Goal: Transaction & Acquisition: Purchase product/service

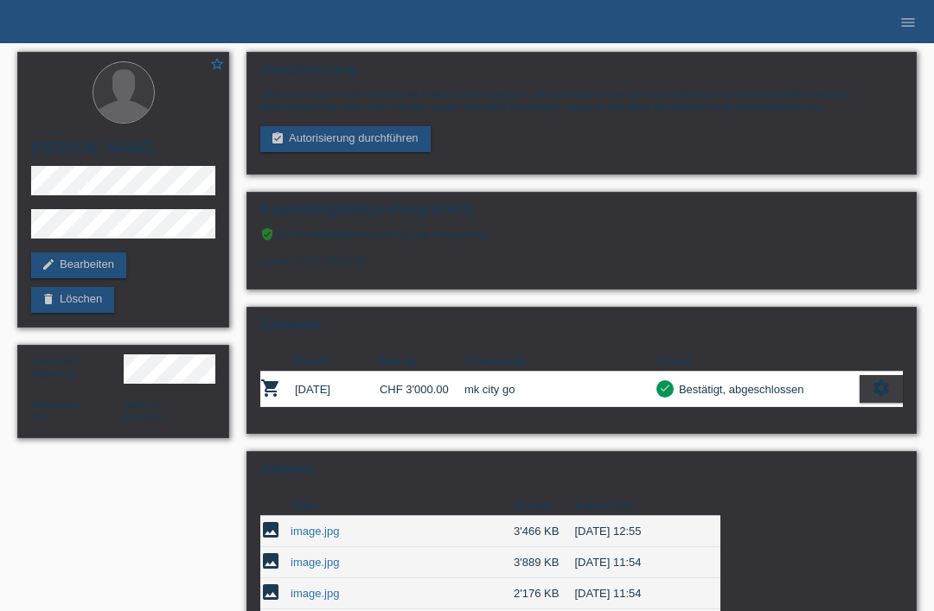
scroll to position [234, 0]
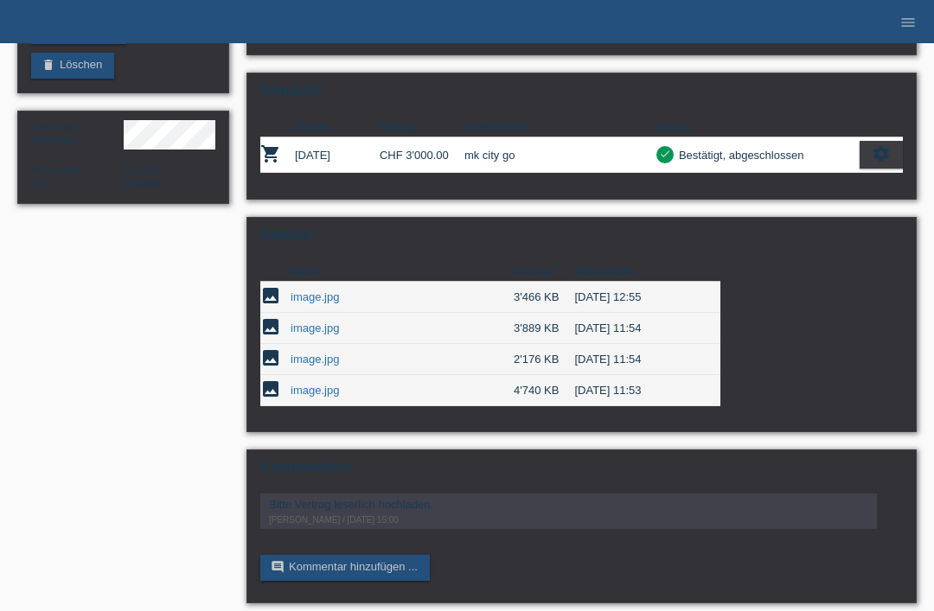
click at [313, 366] on link "image.jpg" at bounding box center [314, 359] width 48 height 13
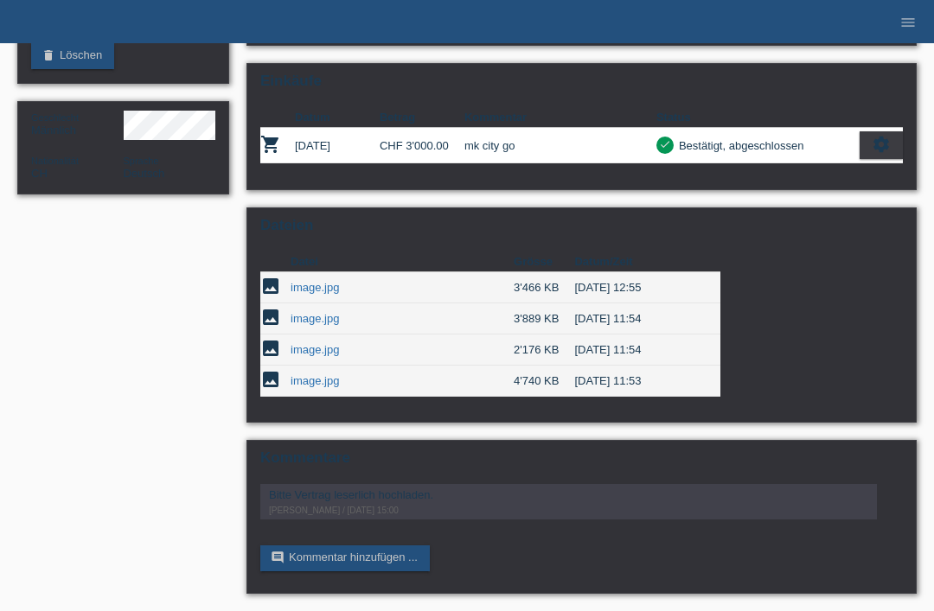
click at [313, 374] on link "image.jpg" at bounding box center [314, 380] width 48 height 13
click at [308, 281] on link "image.jpg" at bounding box center [314, 287] width 48 height 13
click at [311, 312] on link "image.jpg" at bounding box center [314, 318] width 48 height 13
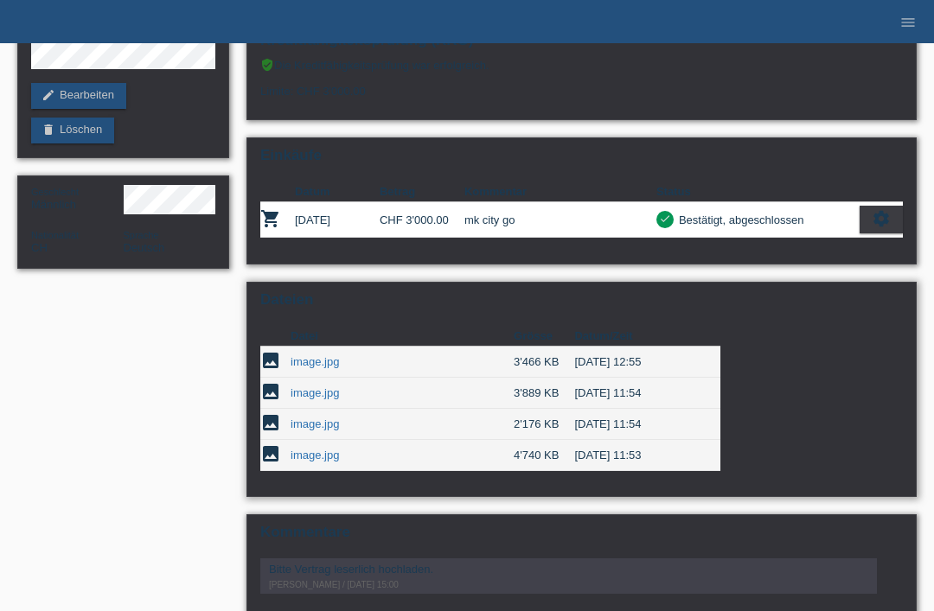
scroll to position [167, 0]
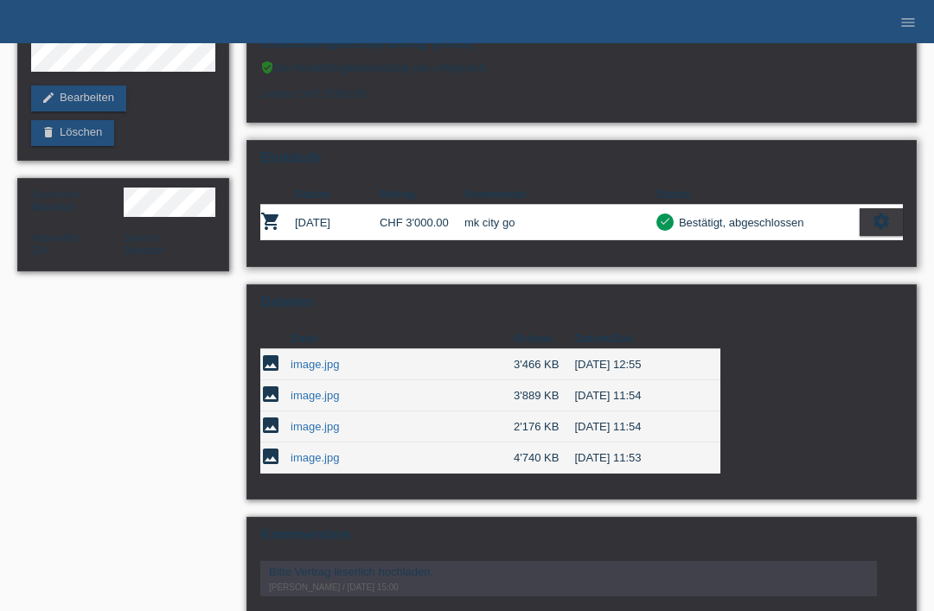
click at [369, 240] on td "12.08.2025" at bounding box center [337, 222] width 85 height 35
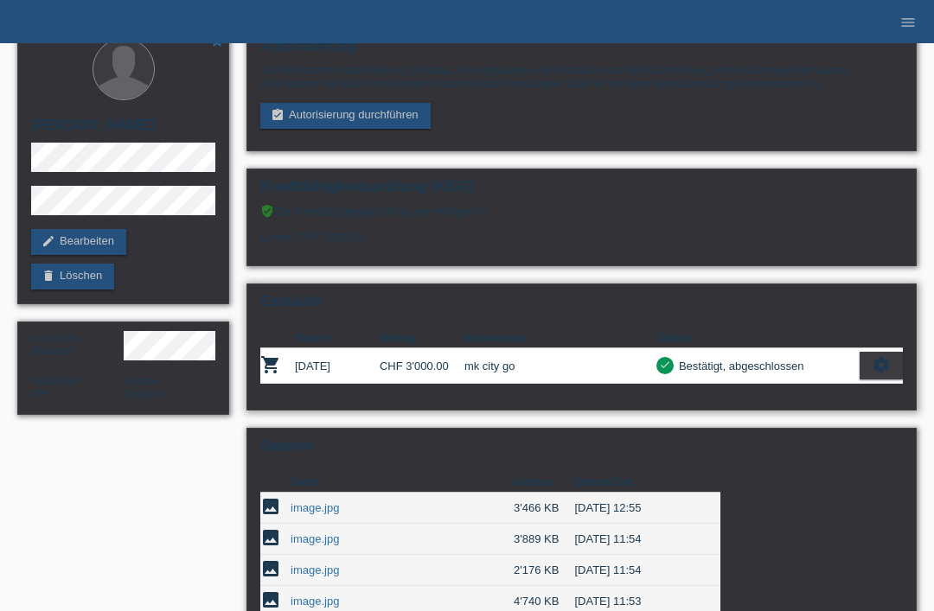
scroll to position [0, 0]
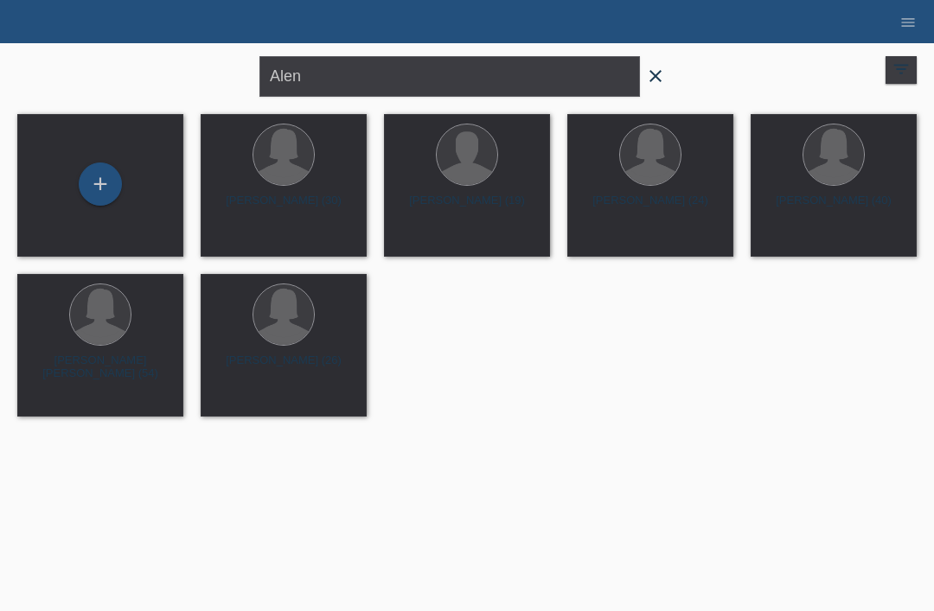
click at [664, 81] on icon "close" at bounding box center [655, 76] width 21 height 21
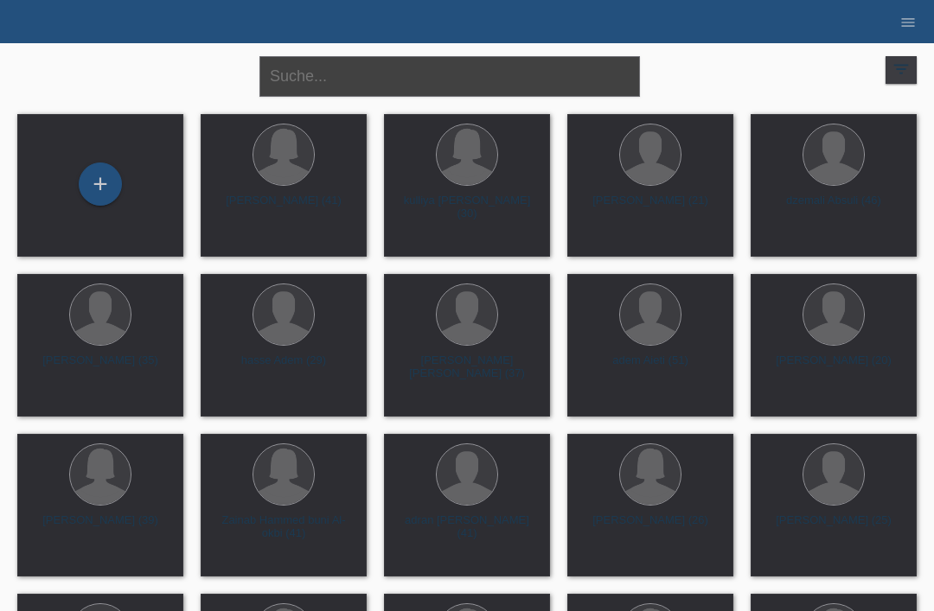
click at [453, 73] on input "text" at bounding box center [449, 76] width 380 height 41
type input "Shojabusdjin"
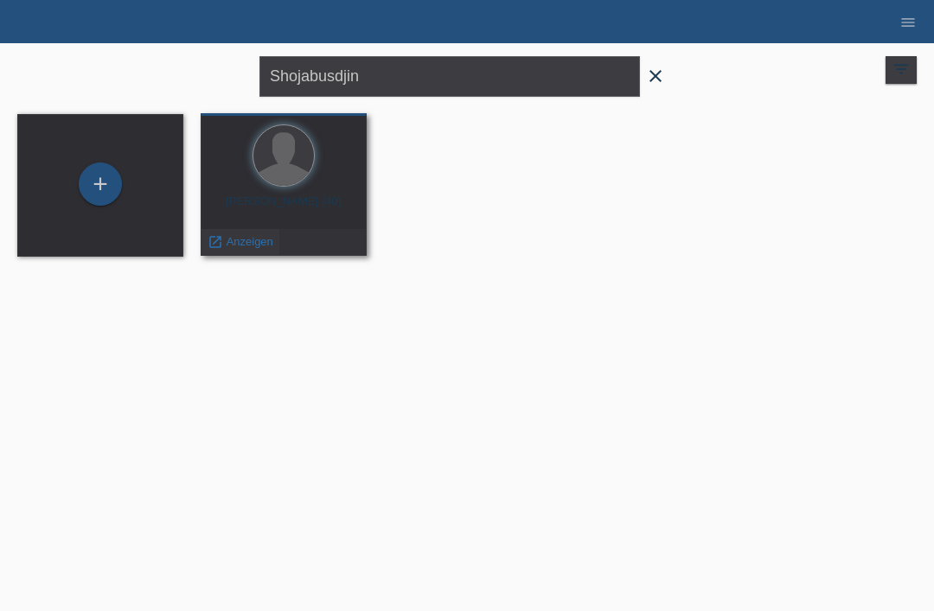
click at [252, 231] on div "launch Anzeigen" at bounding box center [240, 242] width 78 height 26
click at [245, 242] on span "Anzeigen" at bounding box center [249, 241] width 47 height 13
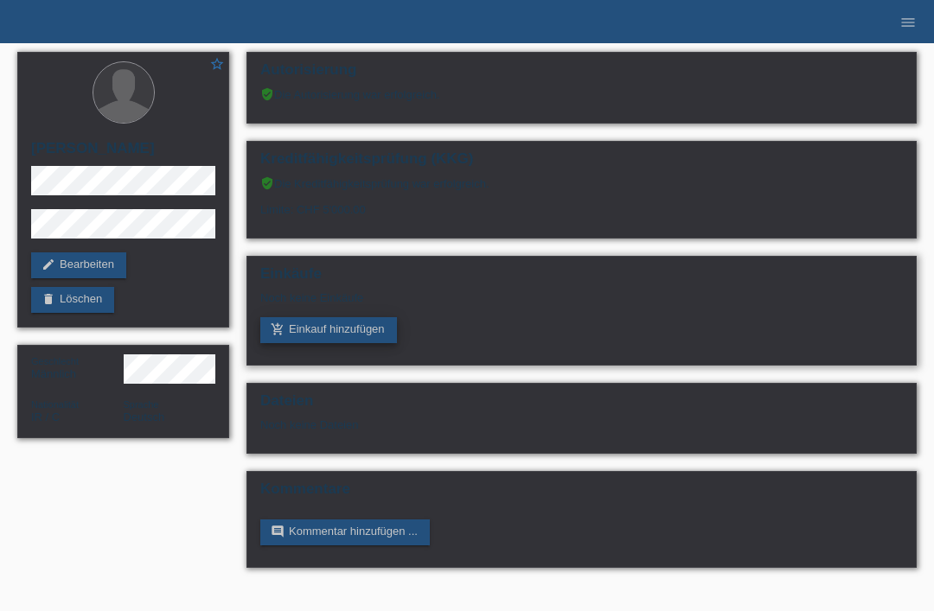
click at [335, 343] on link "add_shopping_cart Einkauf hinzufügen" at bounding box center [328, 330] width 137 height 26
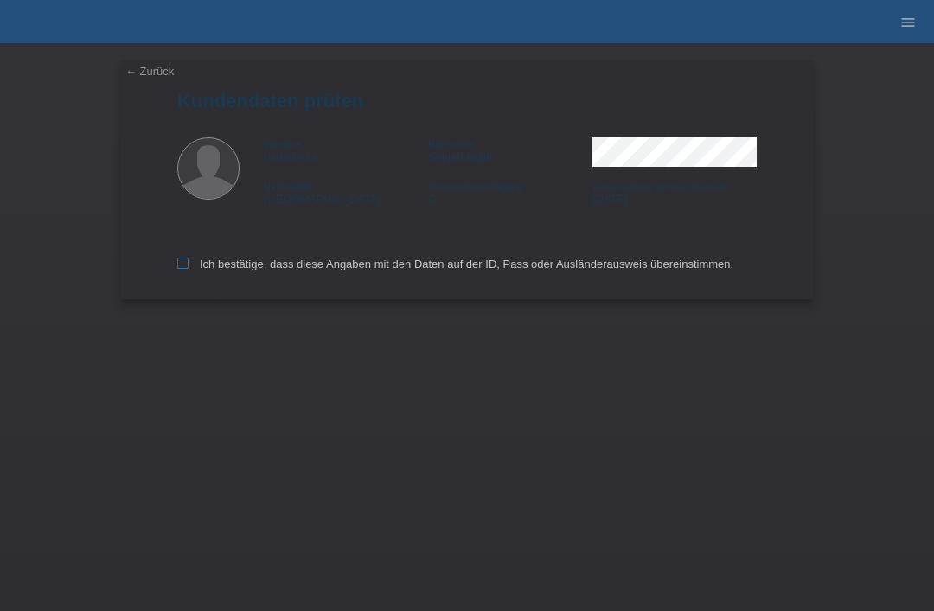
click at [183, 264] on icon at bounding box center [182, 263] width 11 height 11
click at [183, 264] on input "Ich bestätige, dass diese Angaben mit den Daten auf der ID, Pass oder Ausländer…" at bounding box center [182, 263] width 11 height 11
checkbox input "true"
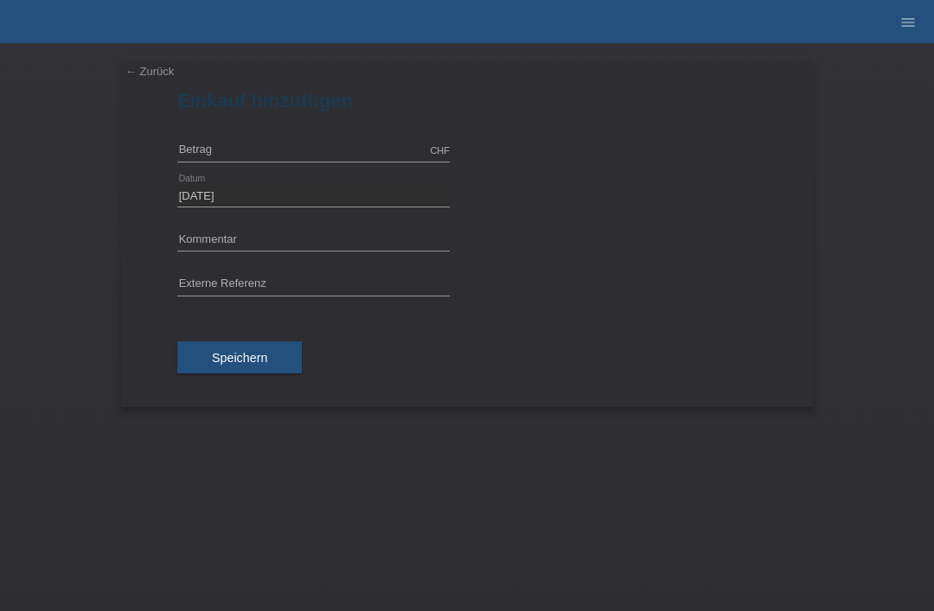
click at [265, 134] on div "CHF error Betrag" at bounding box center [313, 151] width 272 height 45
click at [236, 156] on input "text" at bounding box center [313, 151] width 272 height 22
click at [270, 235] on input "text" at bounding box center [313, 241] width 272 height 22
type input "3390.00"
type input "mk nova x"
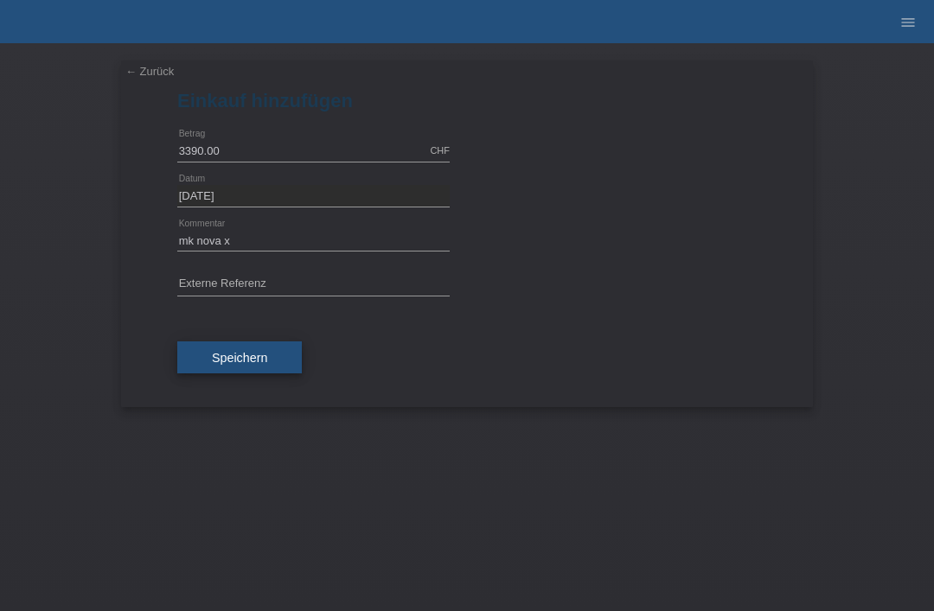
click at [231, 374] on button "Speichern" at bounding box center [239, 357] width 124 height 33
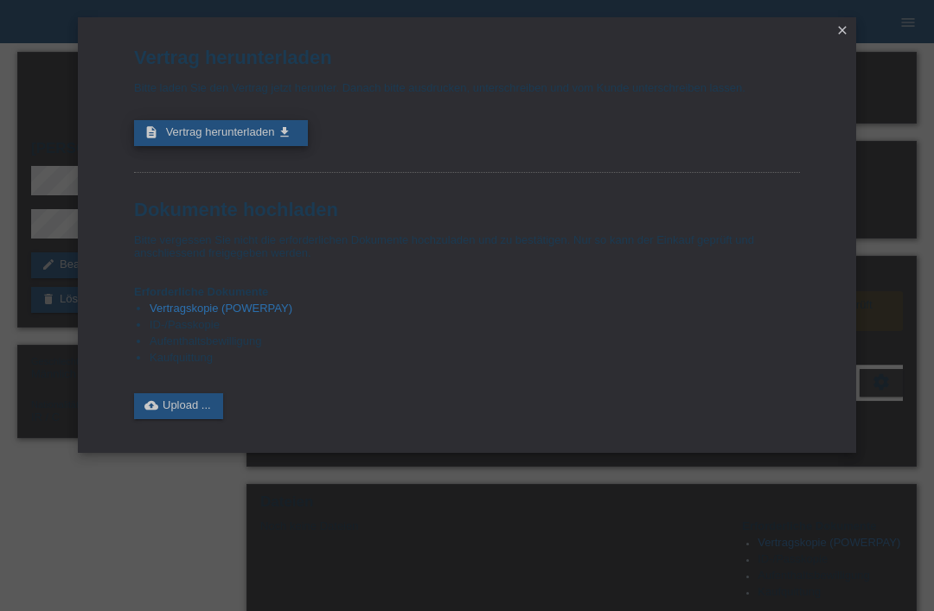
click at [218, 138] on span "Vertrag herunterladen" at bounding box center [220, 131] width 109 height 13
click at [178, 419] on link "cloud_upload Upload ..." at bounding box center [178, 406] width 89 height 26
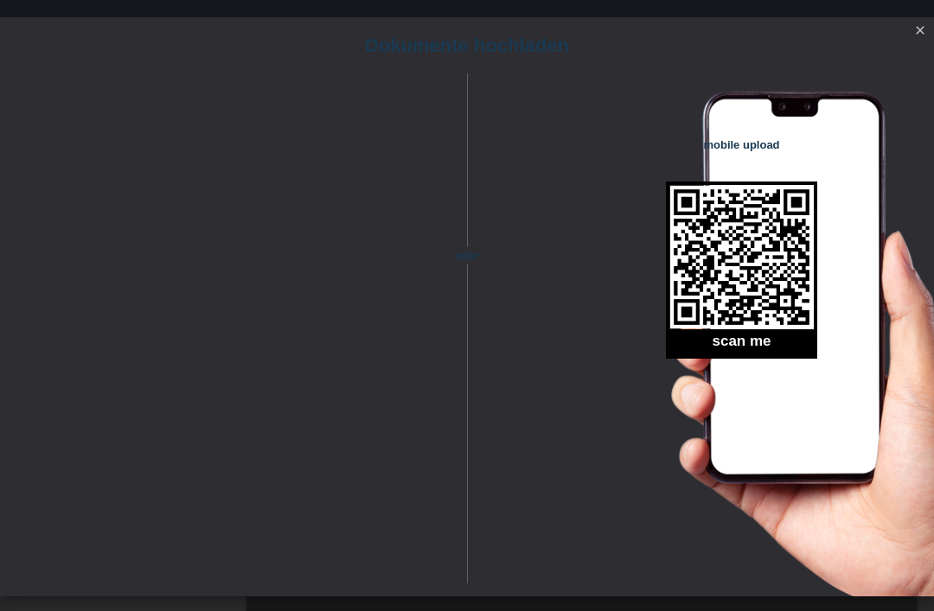
click at [920, 30] on icon "close" at bounding box center [920, 30] width 14 height 14
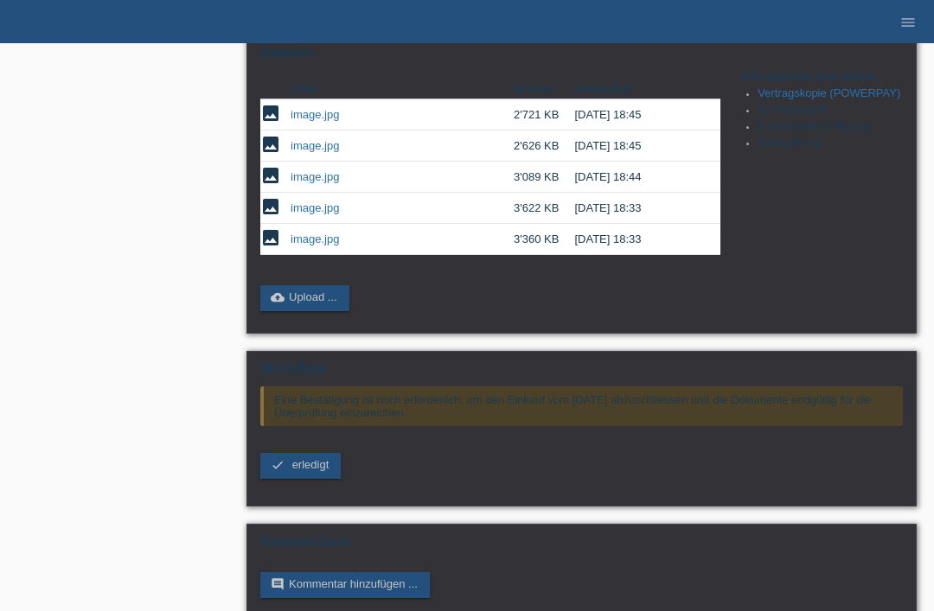
scroll to position [412, 0]
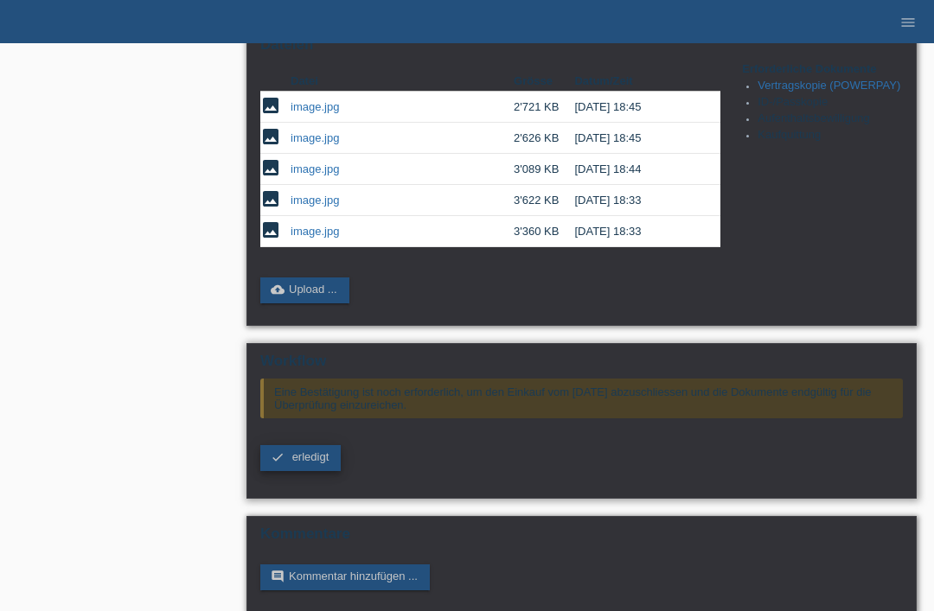
click at [299, 471] on link "check erledigt" at bounding box center [300, 458] width 80 height 26
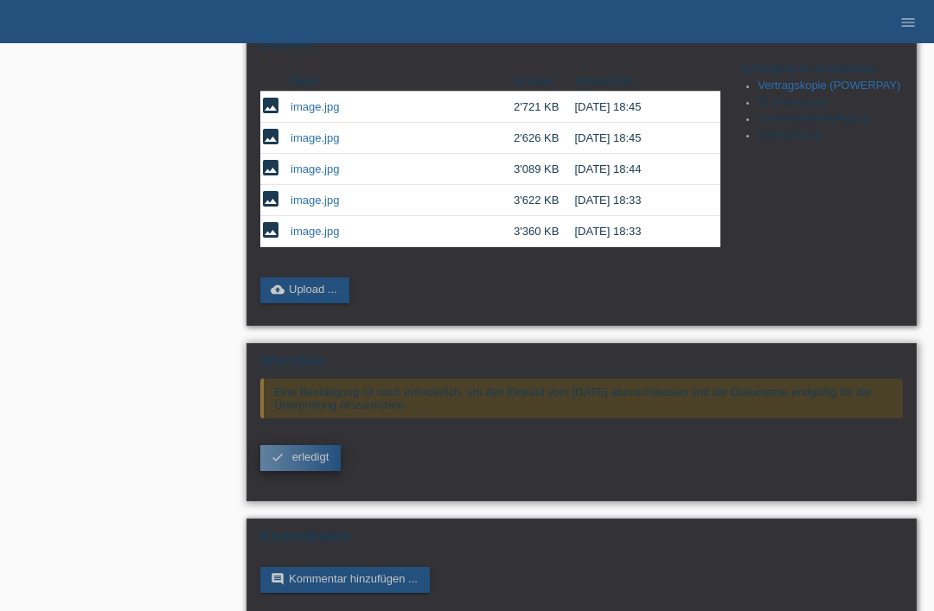
click at [309, 463] on span "erledigt" at bounding box center [310, 456] width 37 height 13
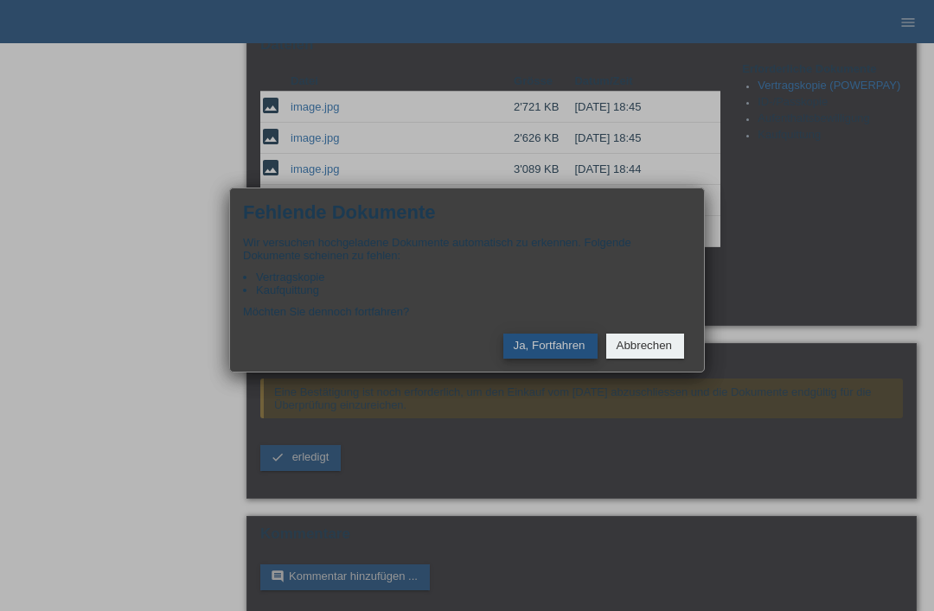
click at [545, 359] on button "Ja, Fortfahren" at bounding box center [550, 346] width 94 height 25
